Goal: Information Seeking & Learning: Learn about a topic

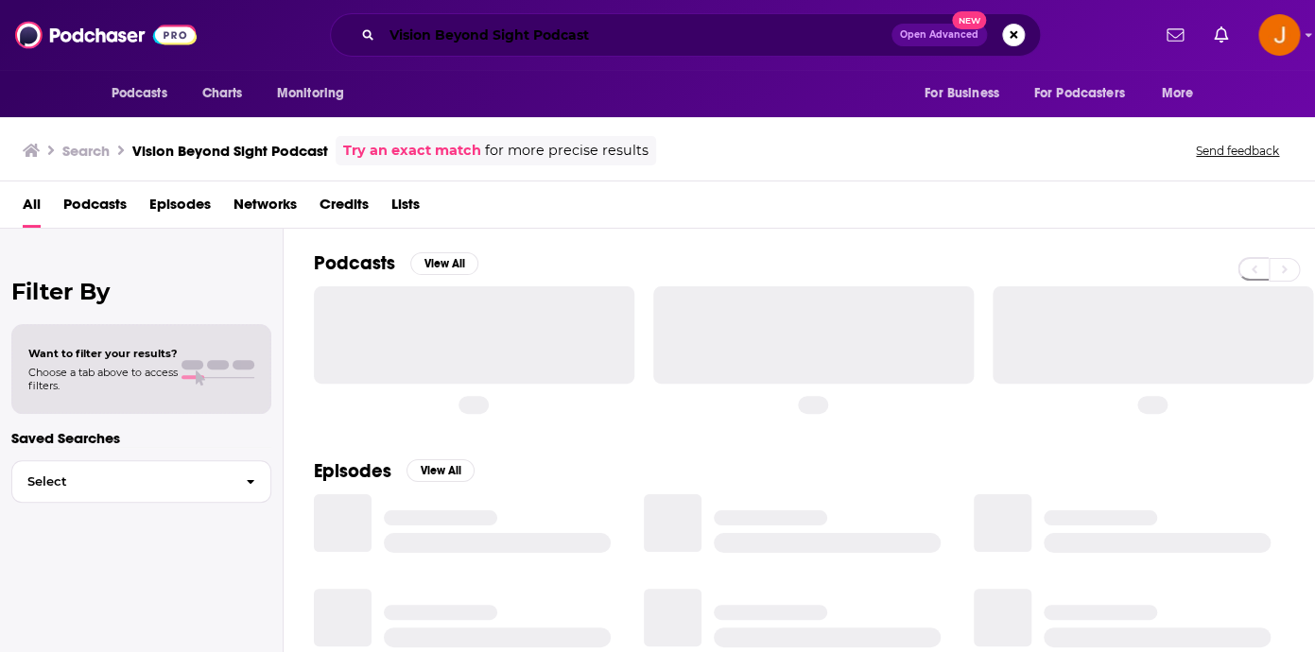
click at [654, 30] on input "Vision Beyond Sight Podcast" at bounding box center [636, 35] width 509 height 30
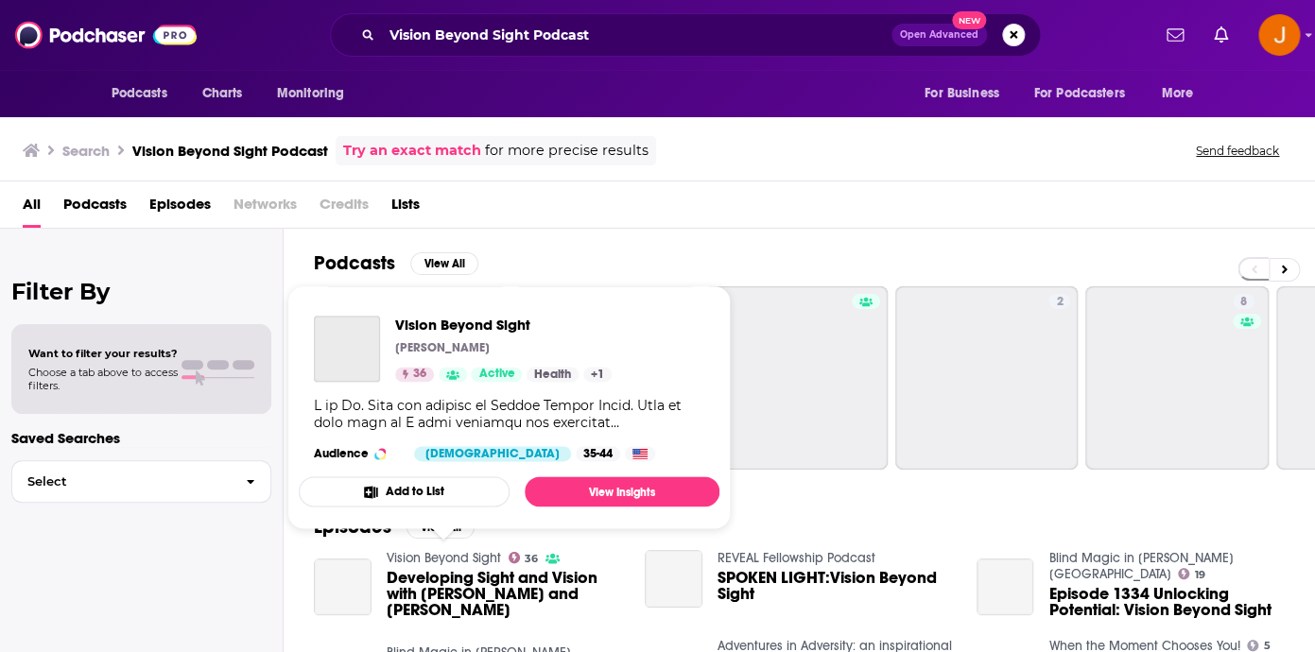
click at [420, 558] on link "Vision Beyond Sight" at bounding box center [444, 558] width 114 height 16
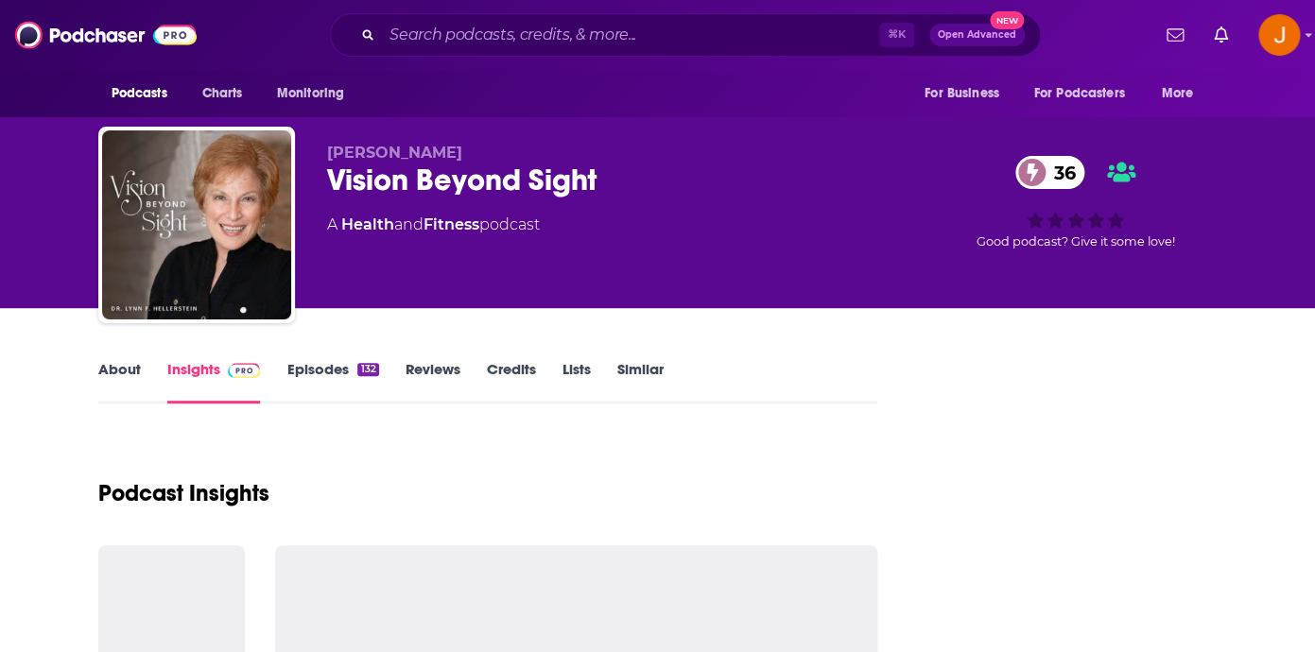
drag, startPoint x: 554, startPoint y: 221, endPoint x: 329, endPoint y: 228, distance: 225.0
click at [329, 228] on div "A Health and Fitness podcast" at bounding box center [615, 225] width 576 height 23
copy div "A Health and Fitness podcast"
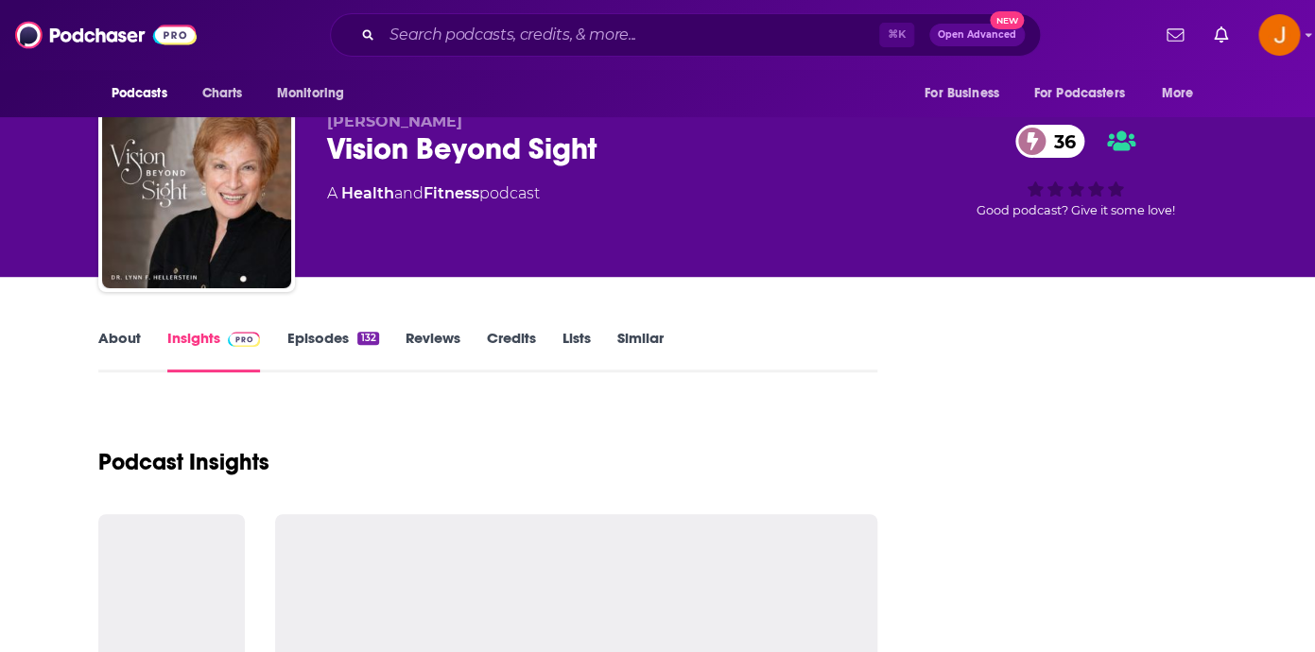
scroll to position [76, 0]
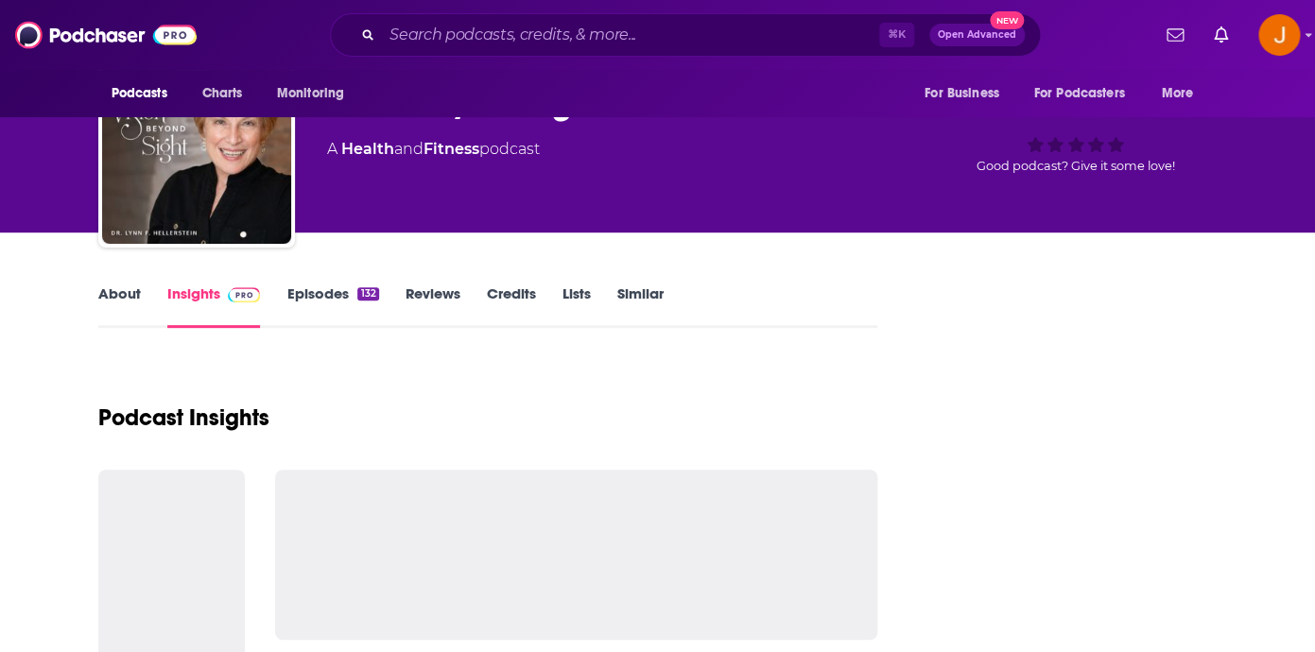
click at [132, 290] on link "About" at bounding box center [119, 305] width 43 height 43
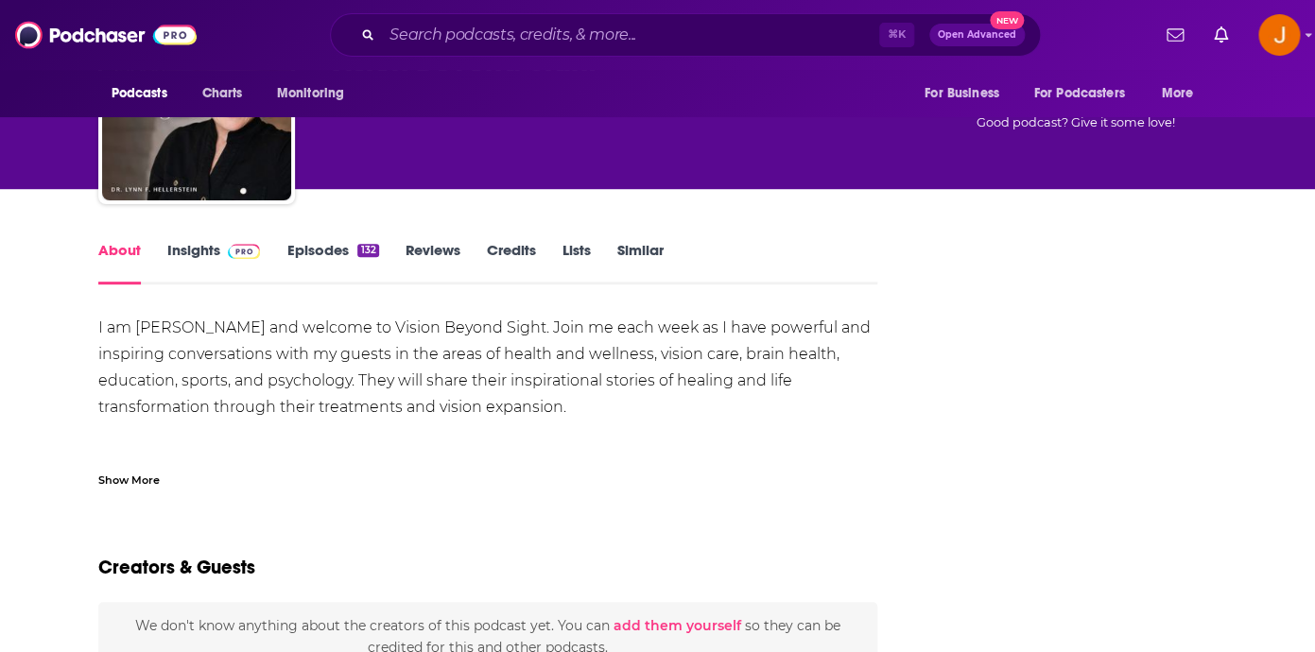
scroll to position [138, 0]
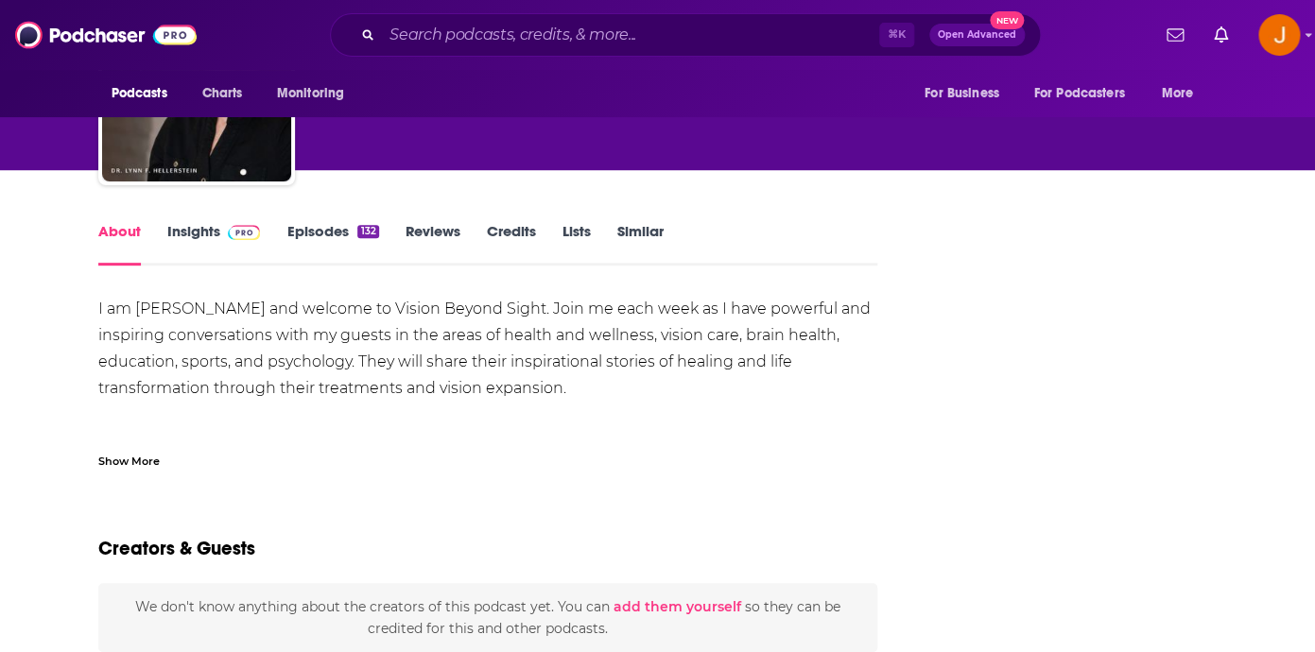
click at [126, 461] on div "Show More" at bounding box center [128, 460] width 61 height 18
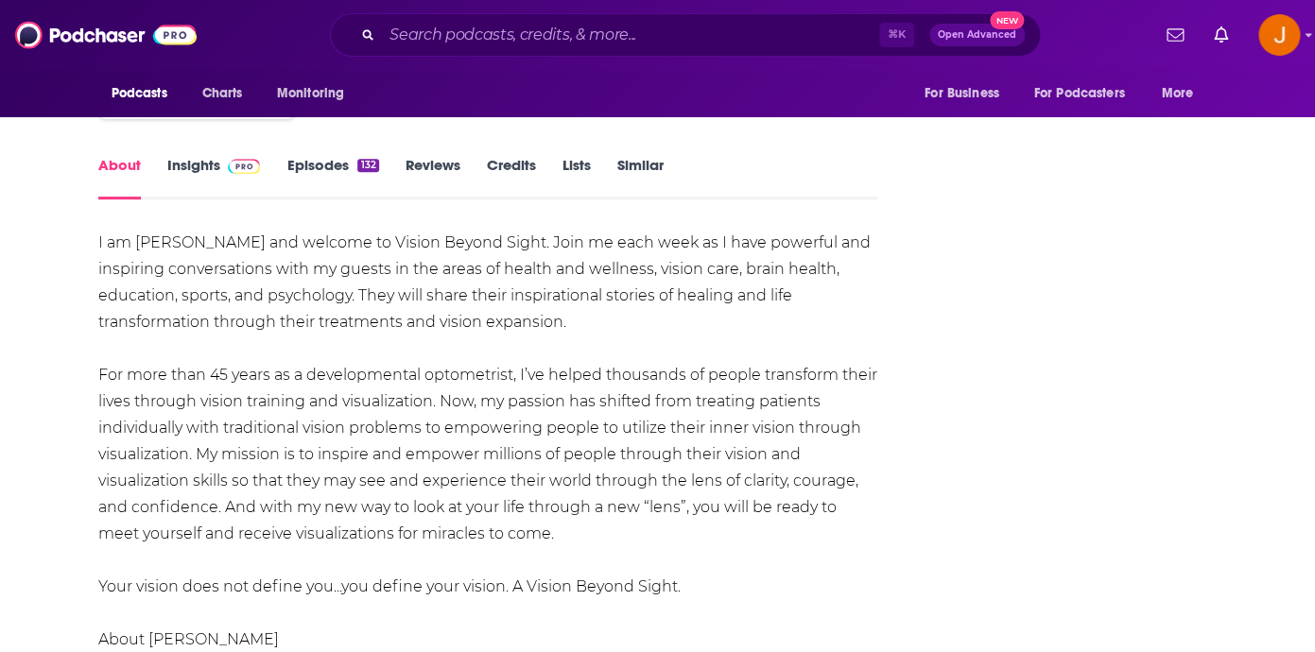
scroll to position [0, 0]
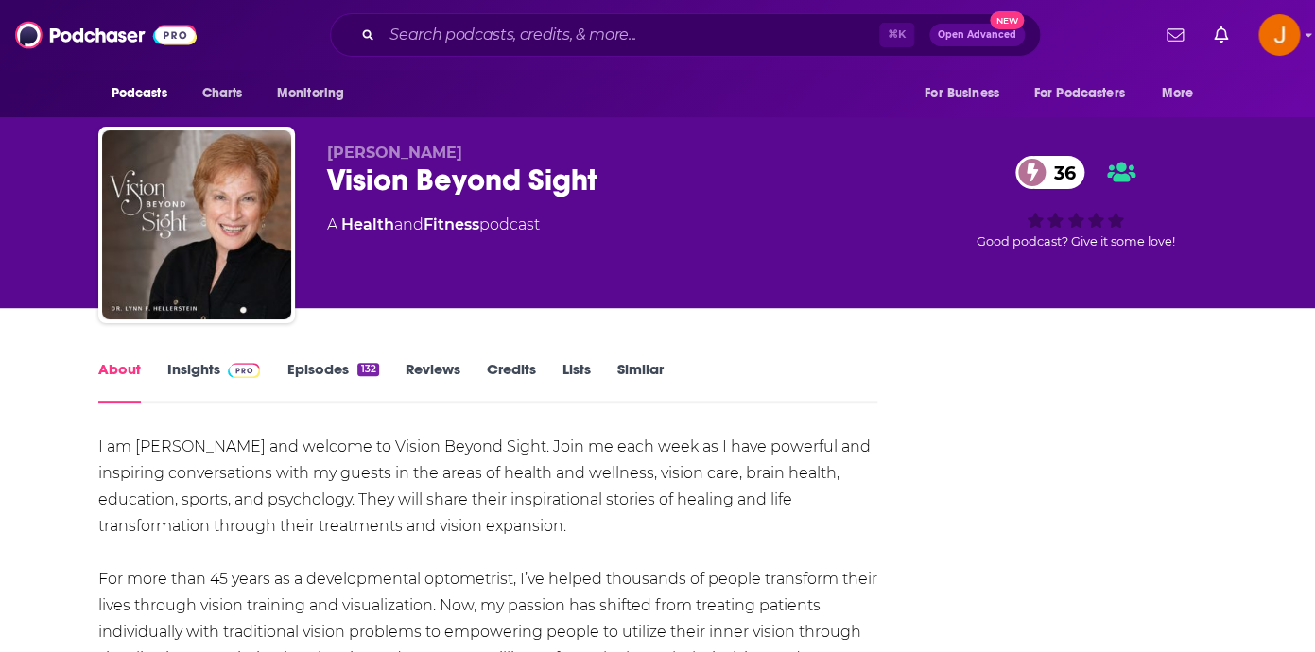
drag, startPoint x: 727, startPoint y: 405, endPoint x: 84, endPoint y: 453, distance: 644.3
copy div "L ip Do. Sita con adipisc el Seddoe Tempor Incid. Utla et dolo magn al E admi v…"
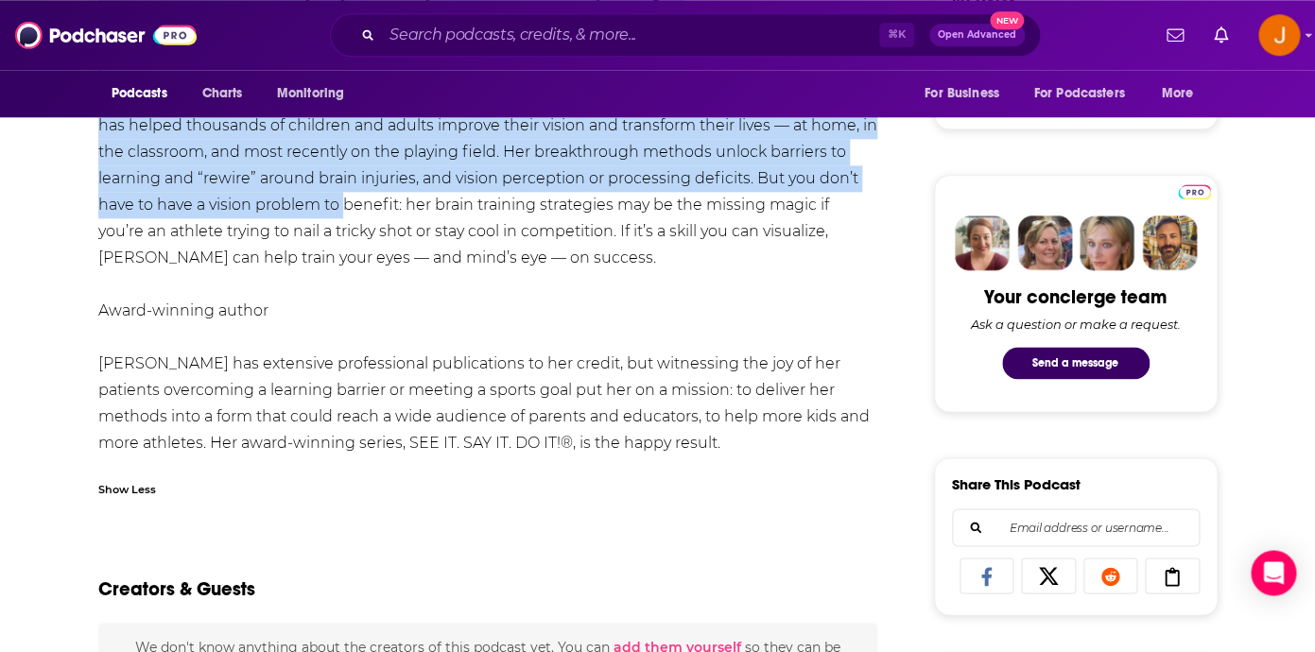
scroll to position [880, 0]
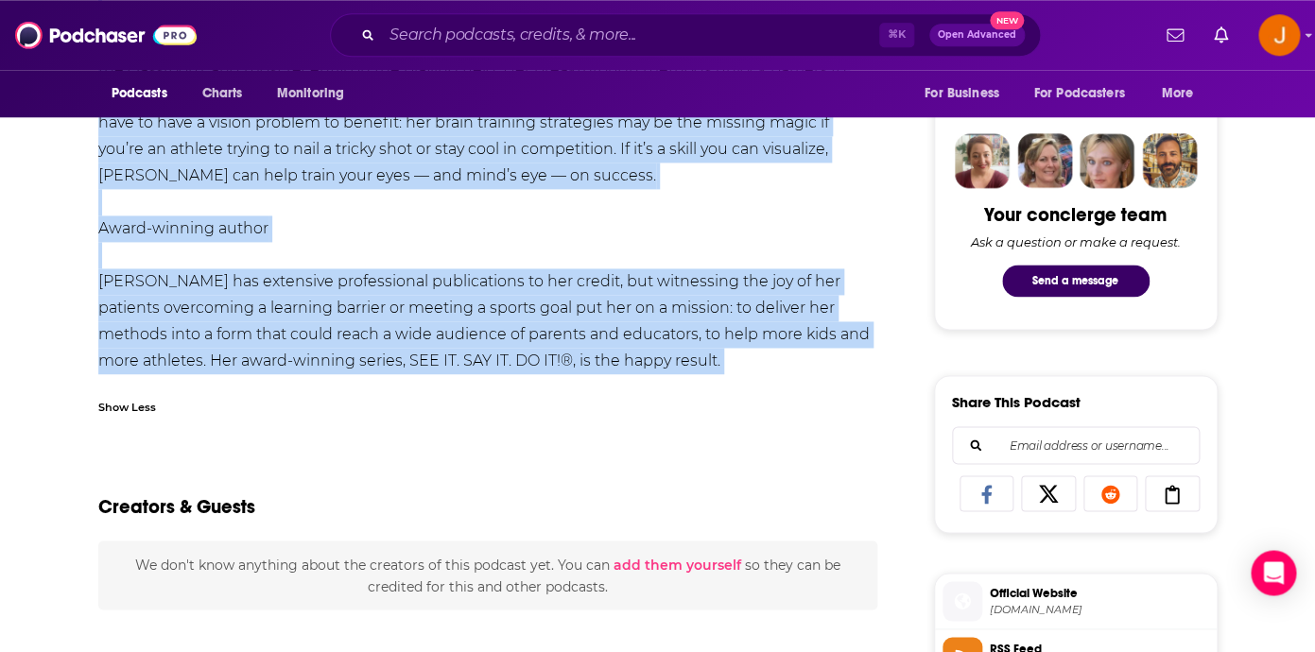
drag, startPoint x: 95, startPoint y: 240, endPoint x: 618, endPoint y: 380, distance: 541.9
click at [618, 380] on div "About Insights Episodes 132 Reviews Credits Lists Similar I am [PERSON_NAME] an…" at bounding box center [501, 634] width 866 height 2314
copy div "L ip Do. Sita con adipisc el Seddoe Tempor Incid. Utla et dolo magn al E admi v…"
